Goal: Information Seeking & Learning: Stay updated

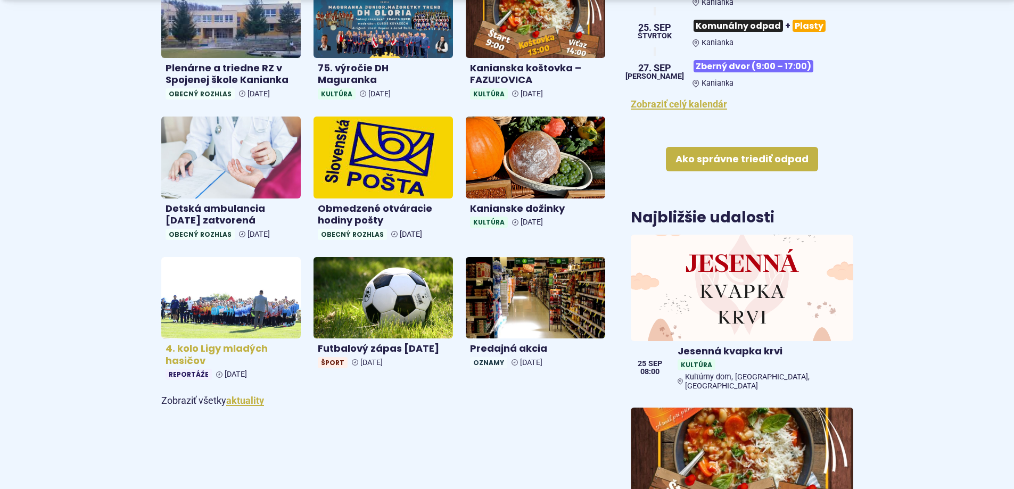
scroll to position [532, 0]
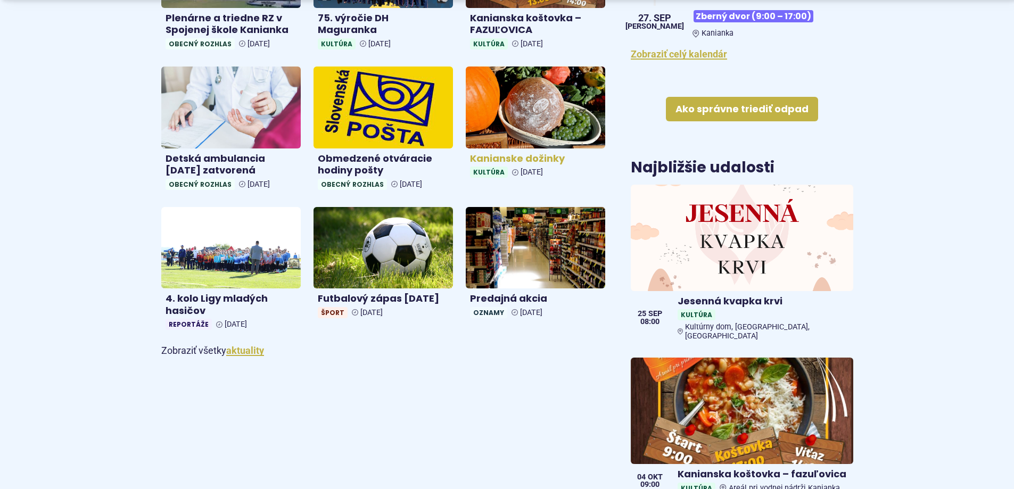
click at [511, 156] on h4 "Kanianske dožinky" at bounding box center [535, 159] width 131 height 12
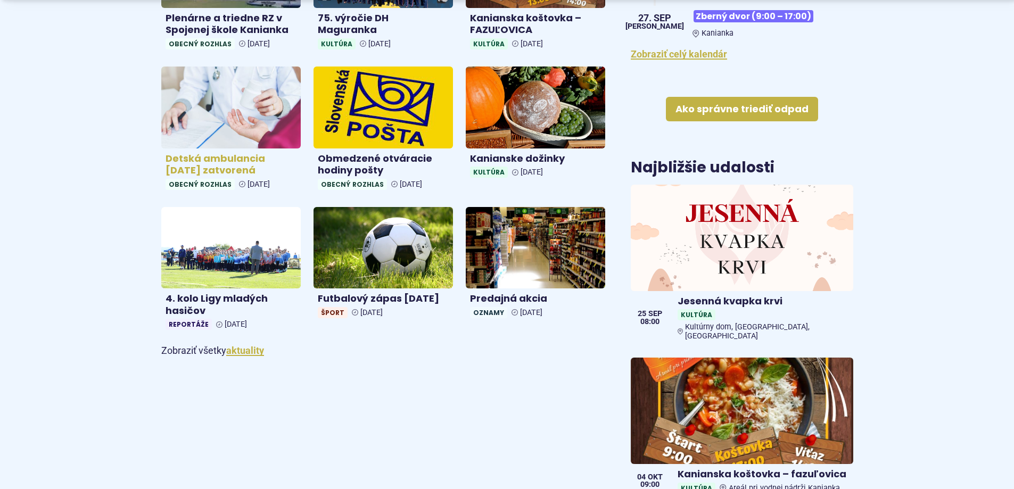
click at [207, 157] on h4 "Detská ambulancia 26.9.2025 zatvorená" at bounding box center [231, 165] width 131 height 24
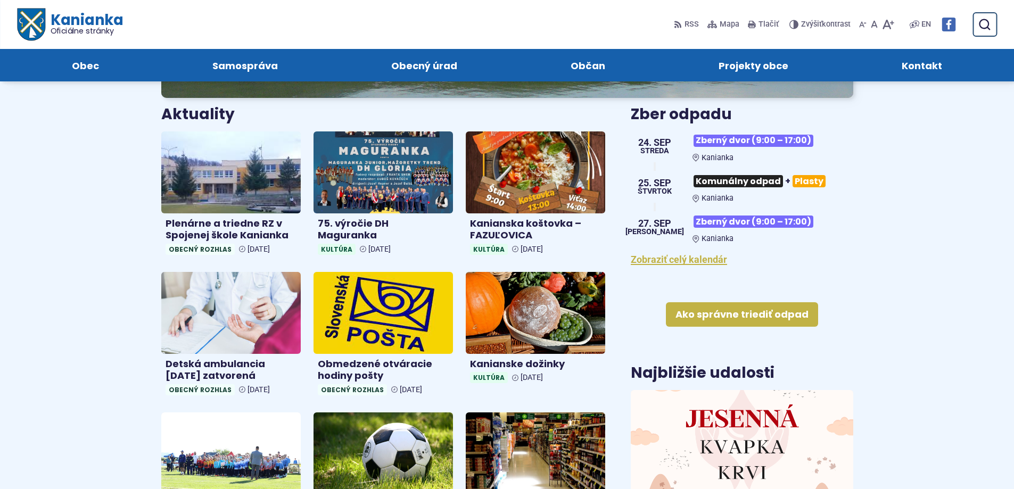
scroll to position [319, 0]
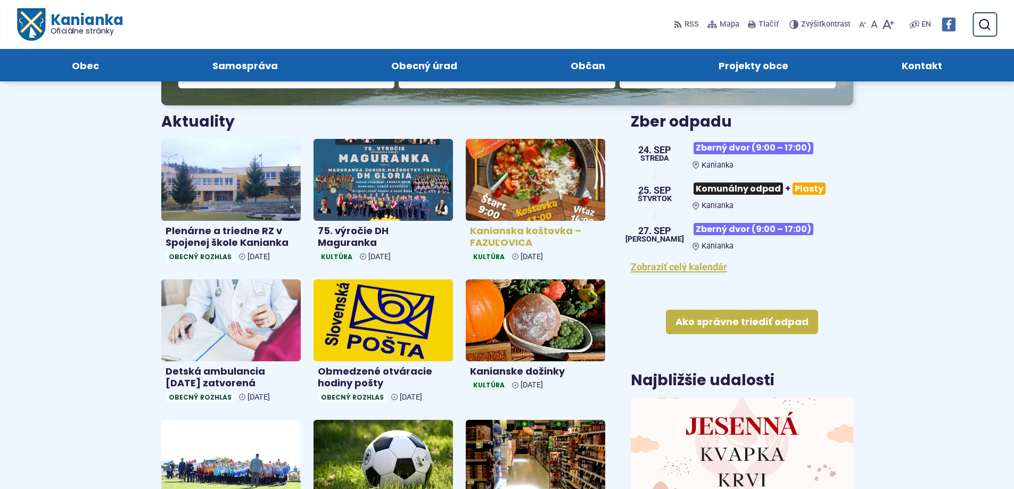
click at [504, 232] on h4 "Kanianska koštovka – FAZUĽOVICA" at bounding box center [535, 237] width 131 height 24
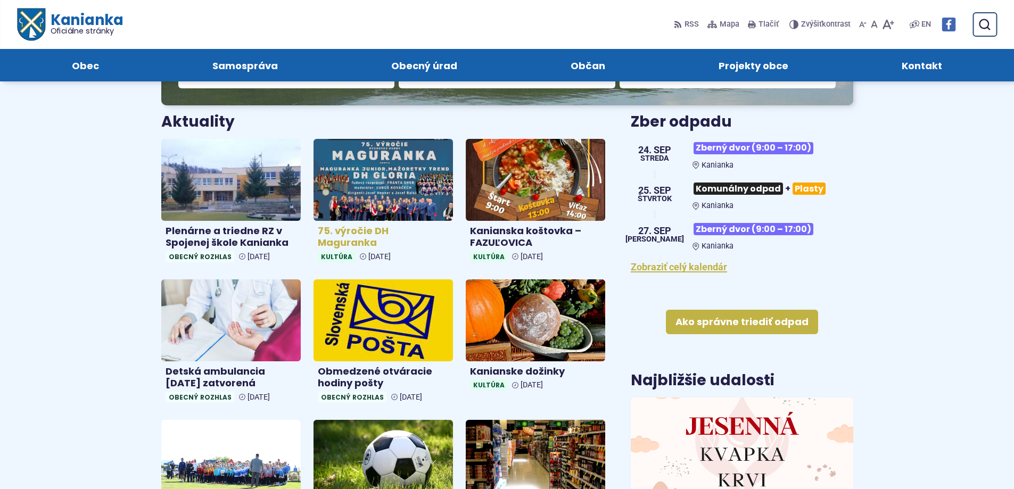
click at [384, 187] on img at bounding box center [383, 180] width 161 height 94
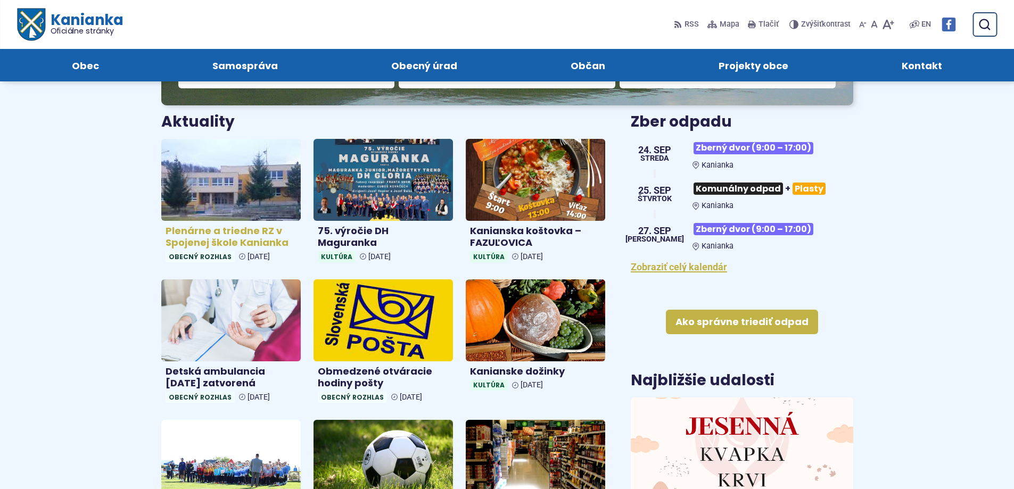
click at [217, 232] on h4 "Plenárne a triedne RZ v Spojenej škole Kanianka" at bounding box center [231, 237] width 131 height 24
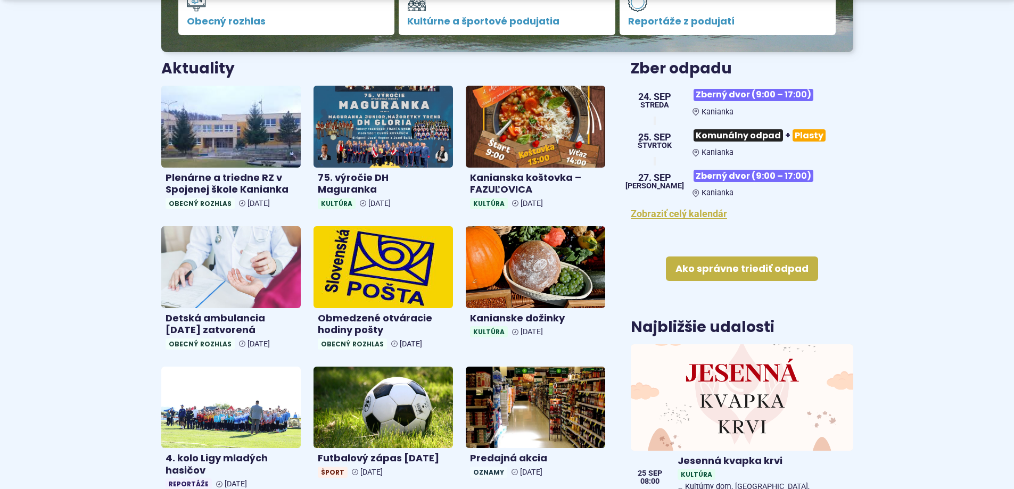
scroll to position [426, 0]
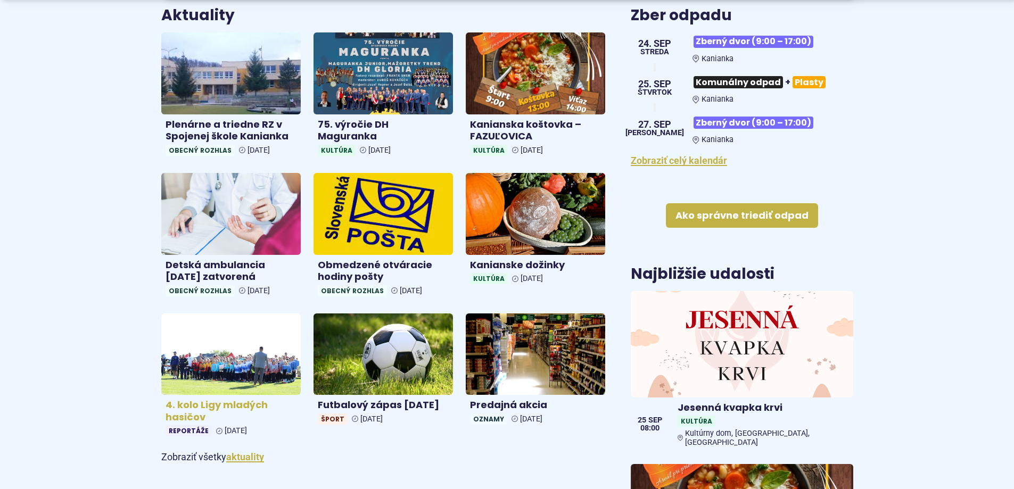
click at [193, 405] on h4 "4. kolo Ligy mladých hasičov" at bounding box center [231, 411] width 131 height 24
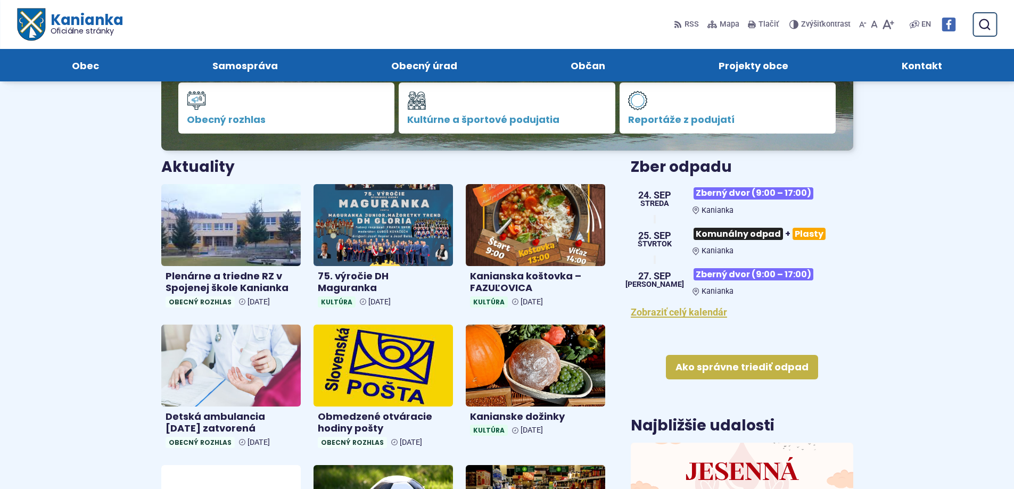
scroll to position [266, 0]
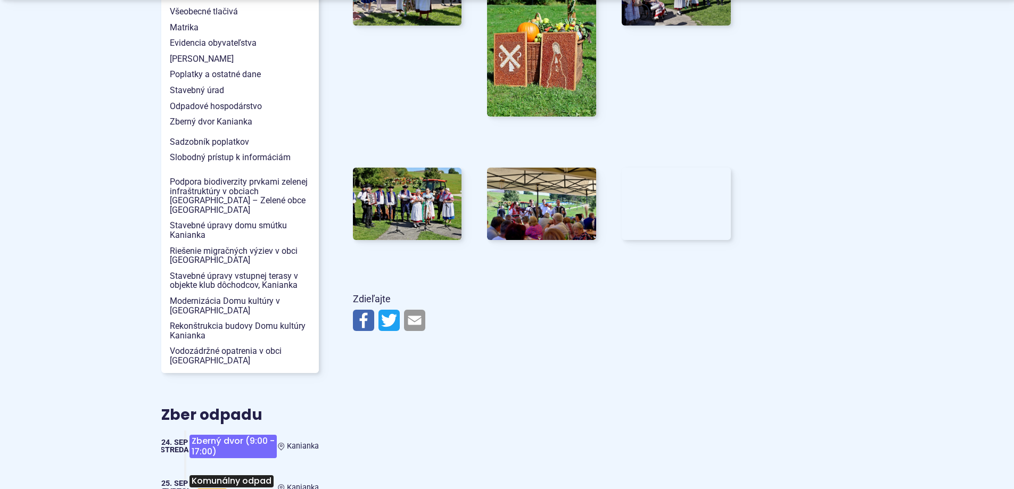
scroll to position [1118, 0]
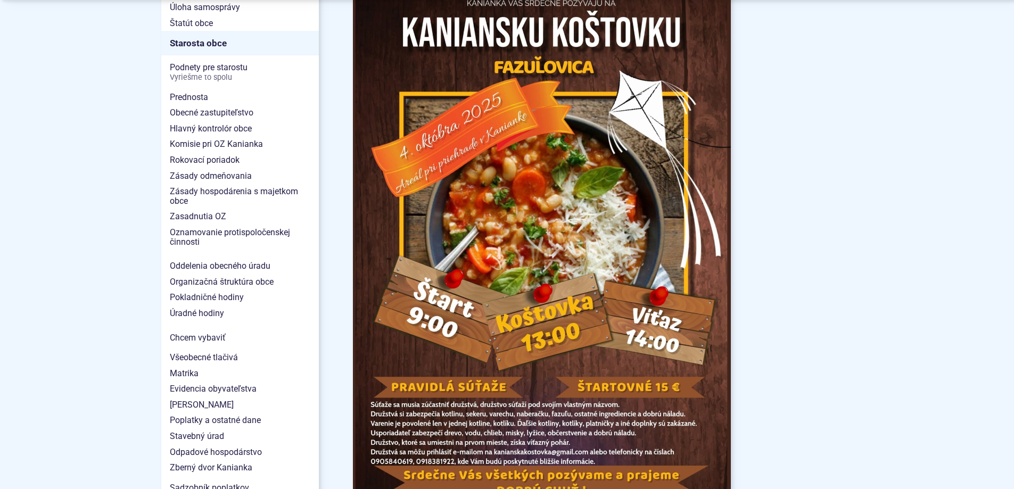
scroll to position [799, 0]
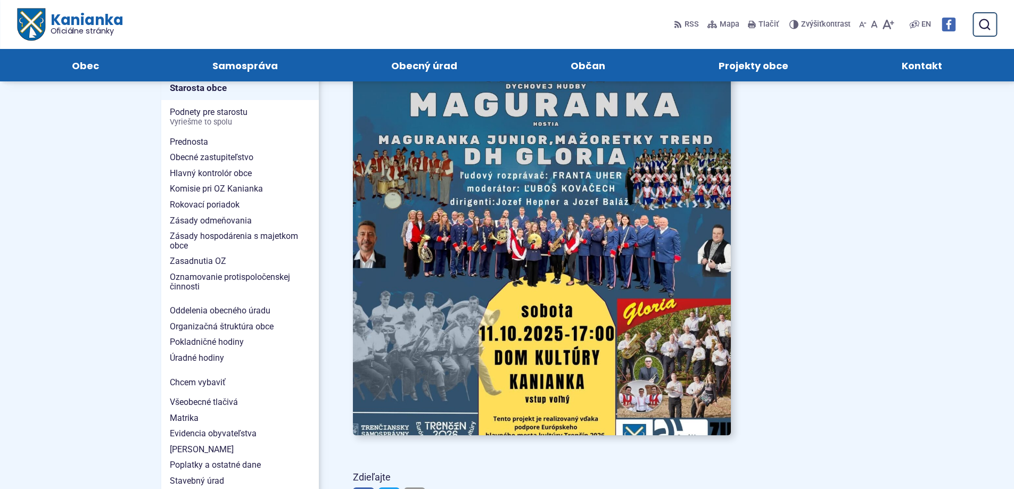
scroll to position [586, 0]
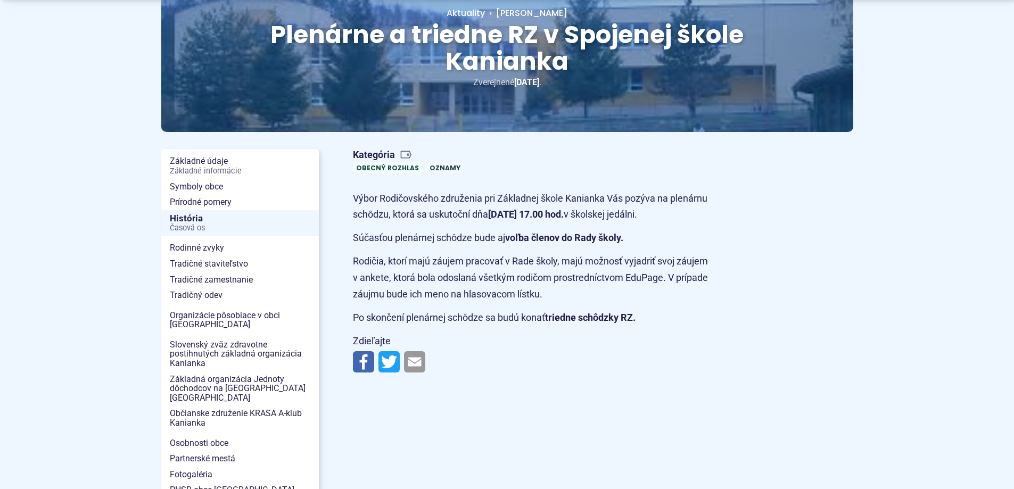
scroll to position [160, 0]
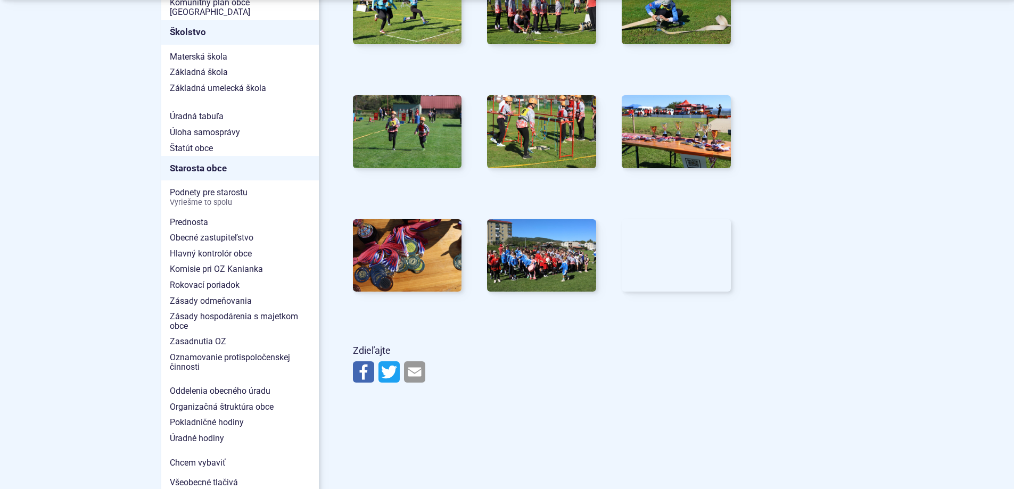
scroll to position [639, 0]
